Goal: Transaction & Acquisition: Purchase product/service

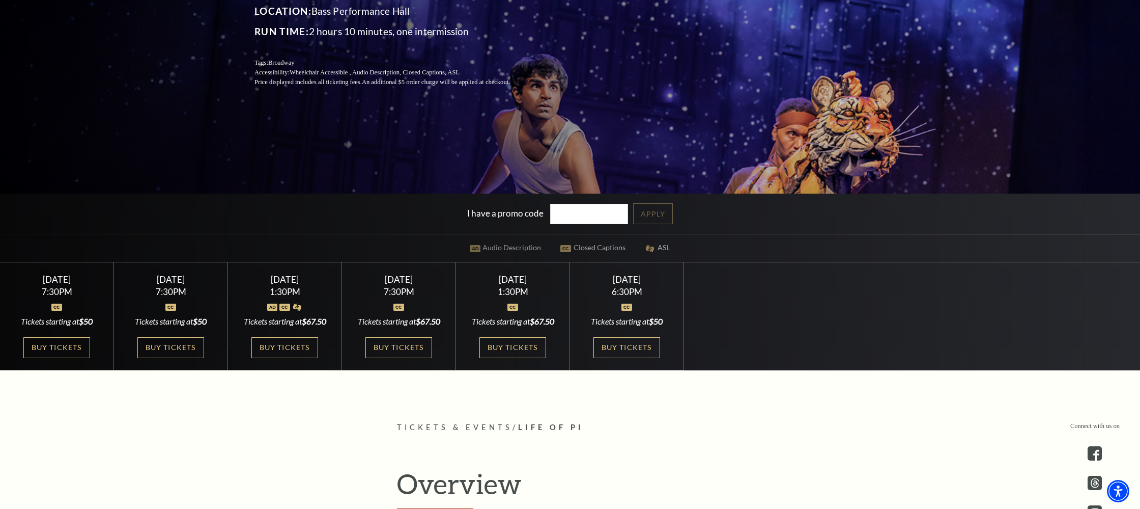
scroll to position [208, 0]
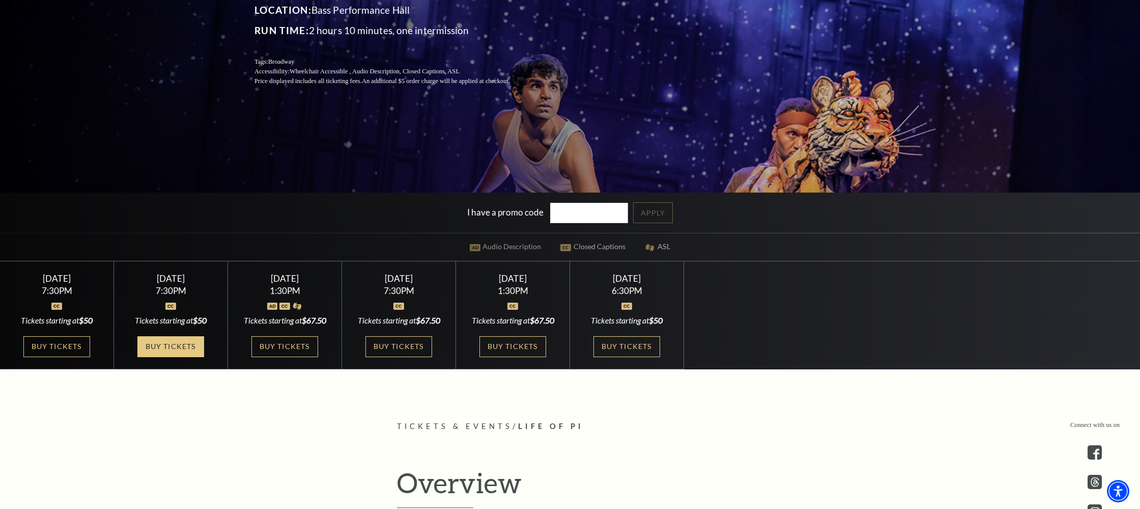
click at [181, 346] on link "Buy Tickets" at bounding box center [170, 346] width 66 height 21
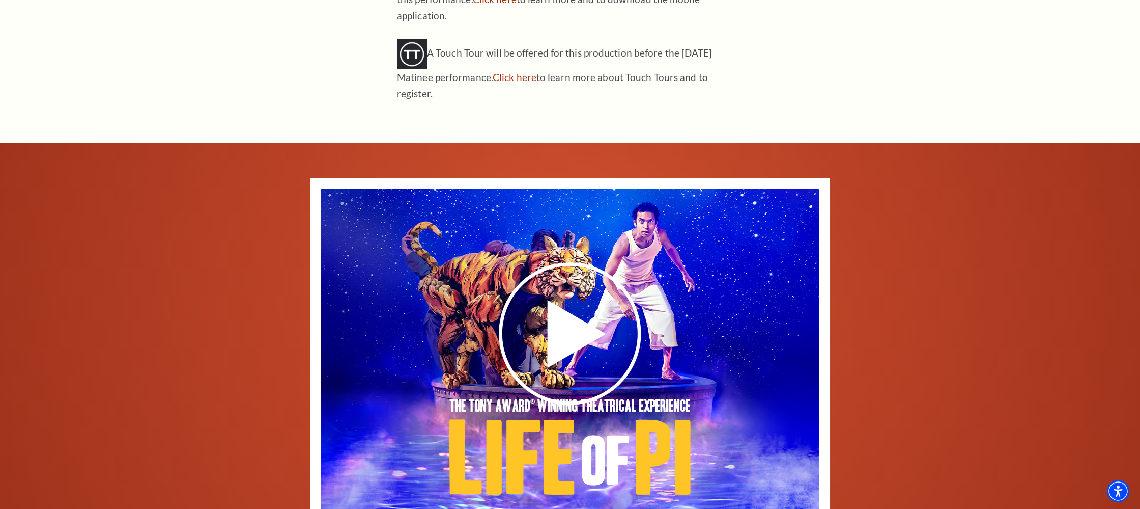
scroll to position [1393, 0]
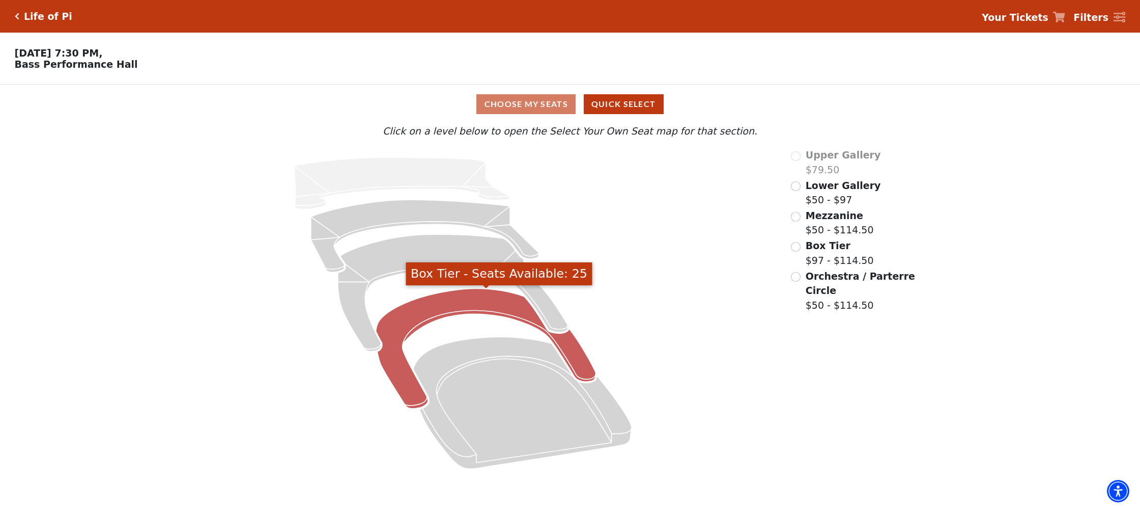
click at [459, 300] on icon "Box Tier - Seats Available: 25" at bounding box center [486, 349] width 220 height 120
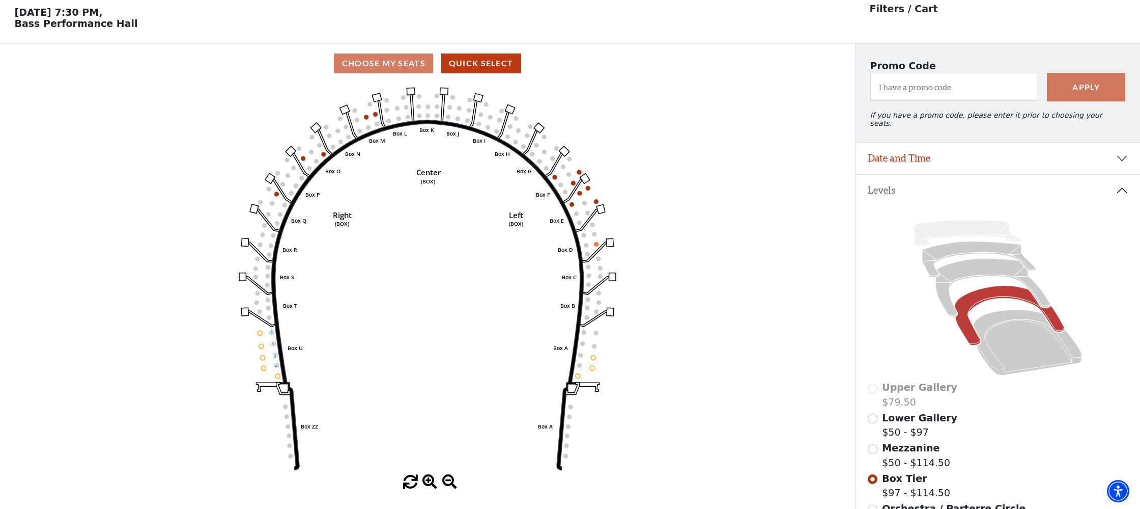
scroll to position [47, 0]
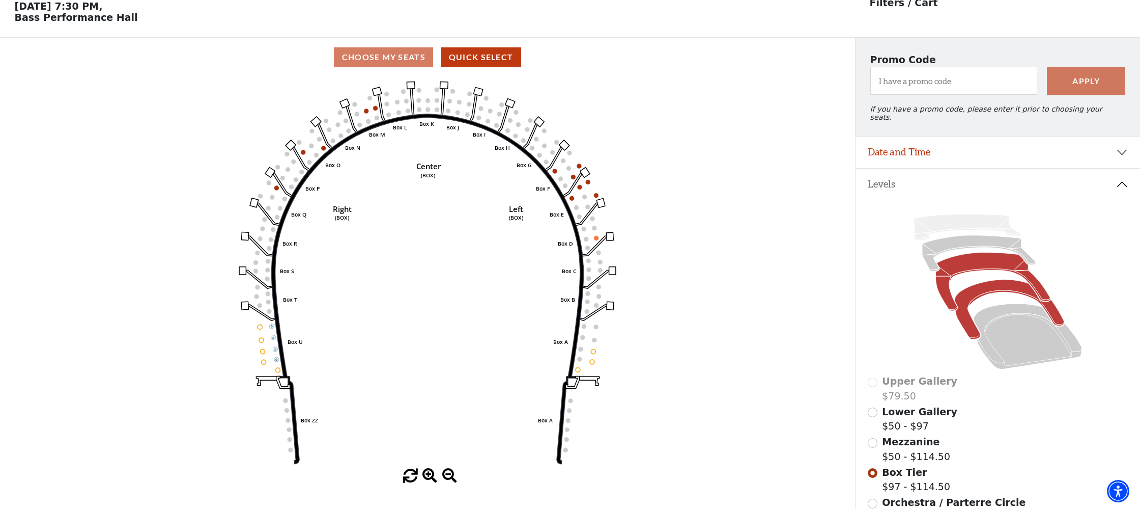
click at [975, 253] on icon at bounding box center [993, 282] width 115 height 58
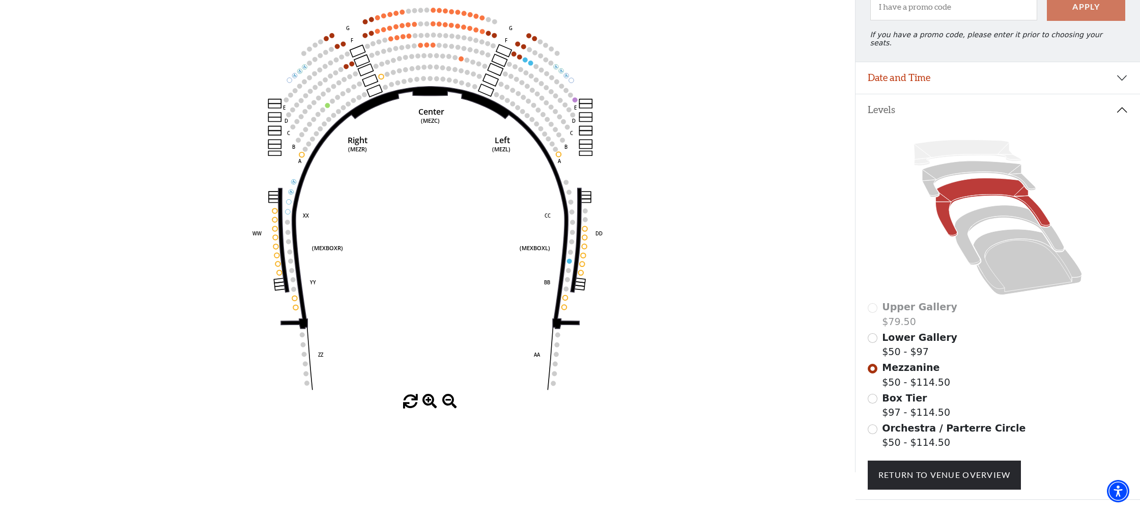
scroll to position [168, 0]
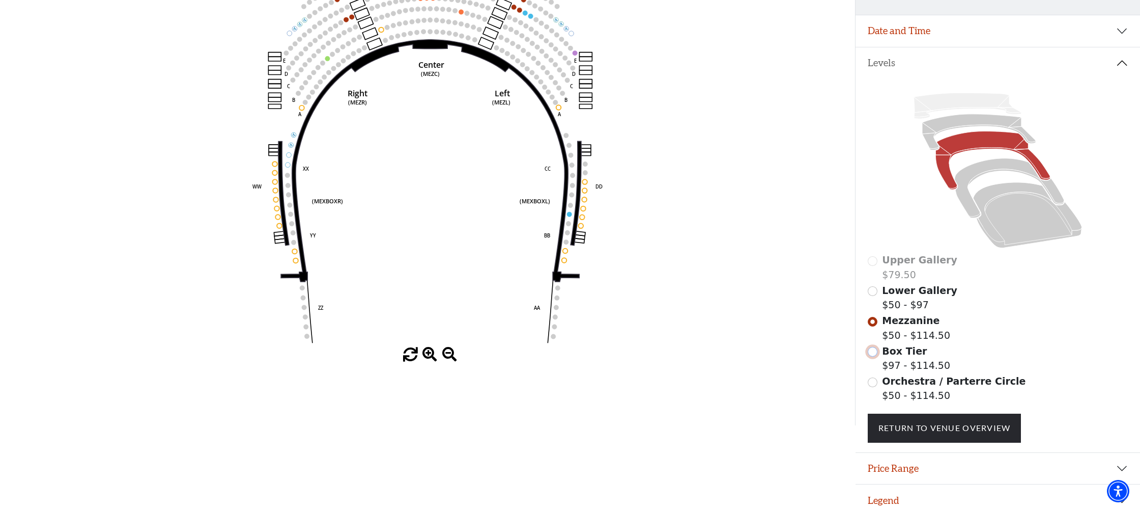
click at [872, 347] on input "Box Tier$97 - $114.50\a" at bounding box center [873, 352] width 10 height 10
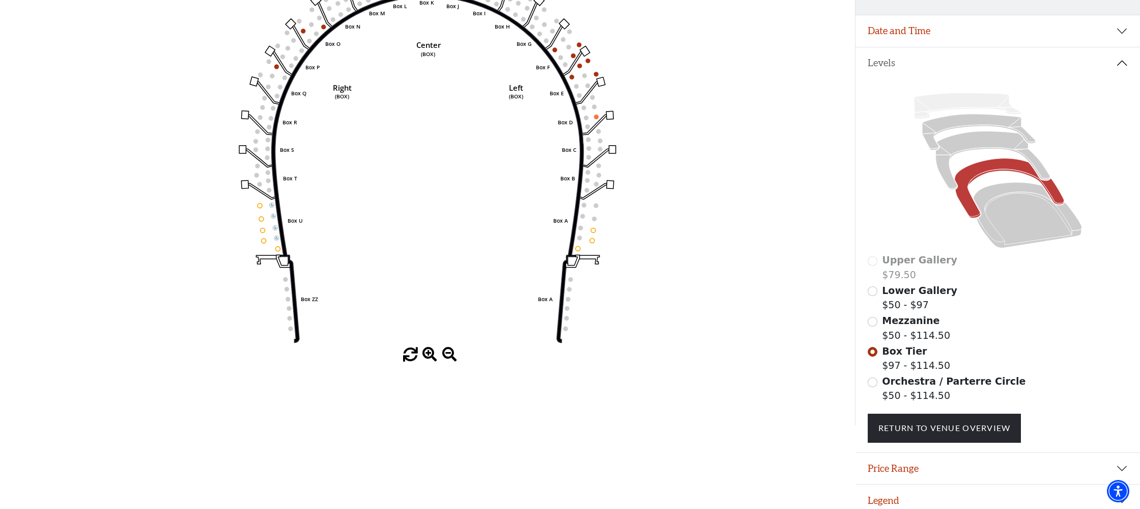
click at [902, 375] on span "Orchestra / Parterre Circle" at bounding box center [954, 380] width 144 height 11
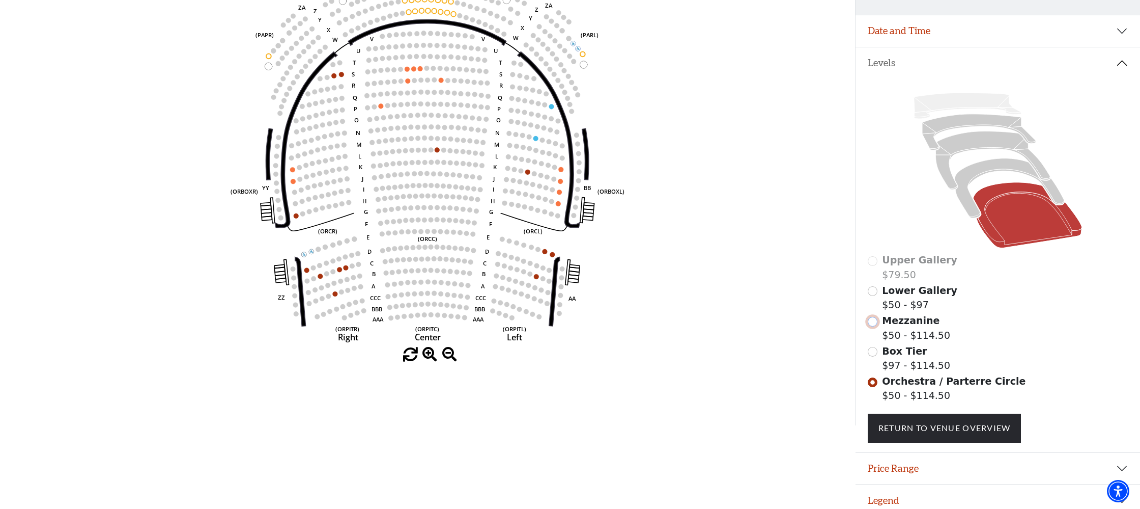
click at [873, 317] on input "Mezzanine$50 - $114.50\a" at bounding box center [873, 322] width 10 height 10
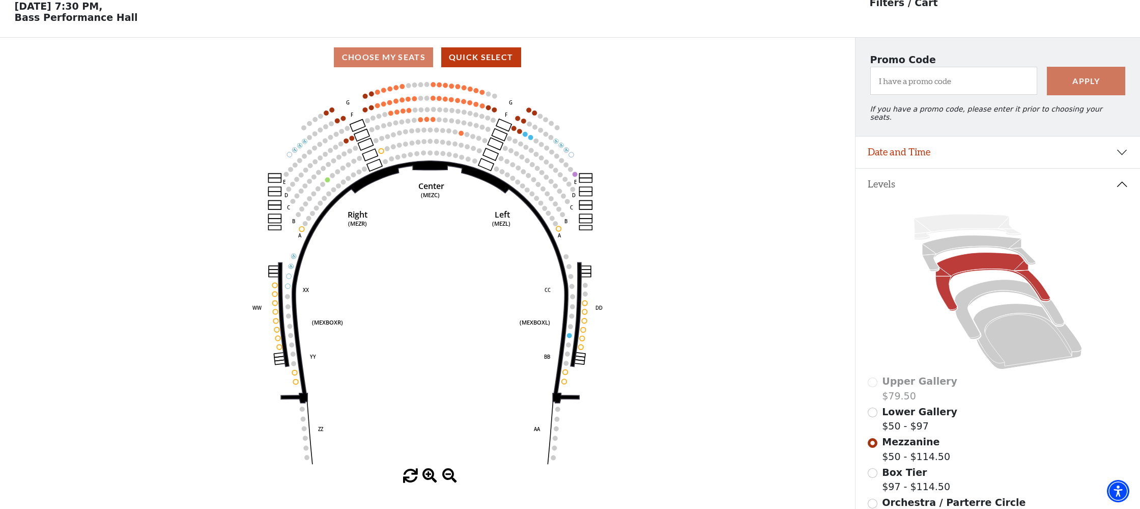
scroll to position [47, 0]
